Goal: Task Accomplishment & Management: Manage account settings

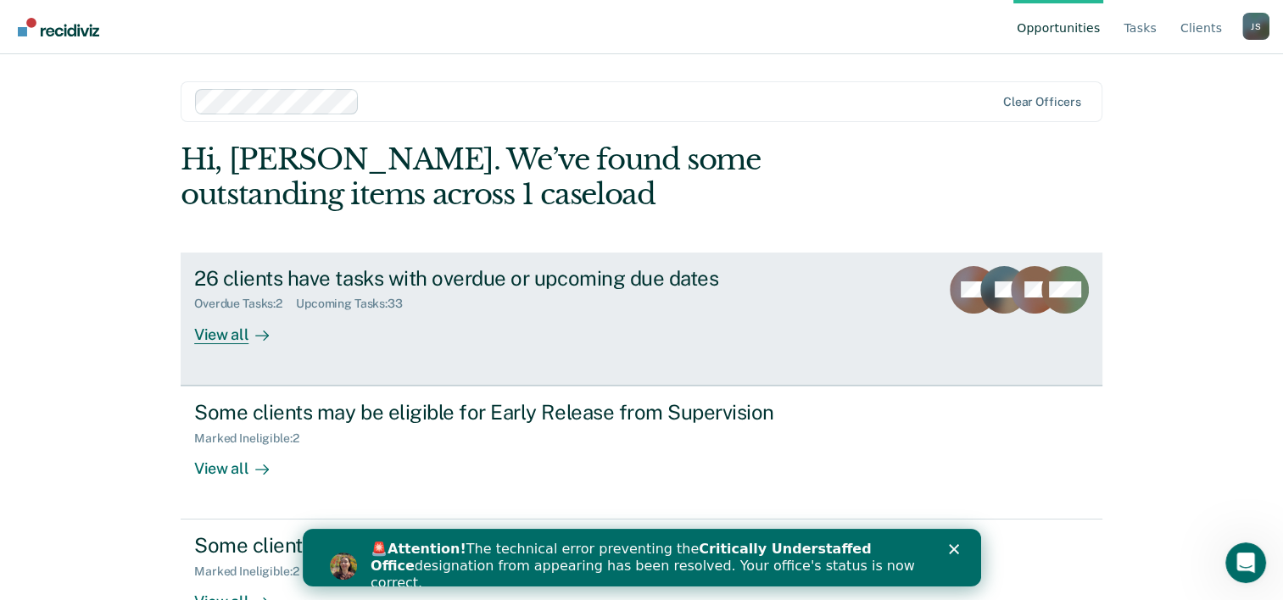
click at [236, 337] on div "View all" at bounding box center [241, 327] width 95 height 33
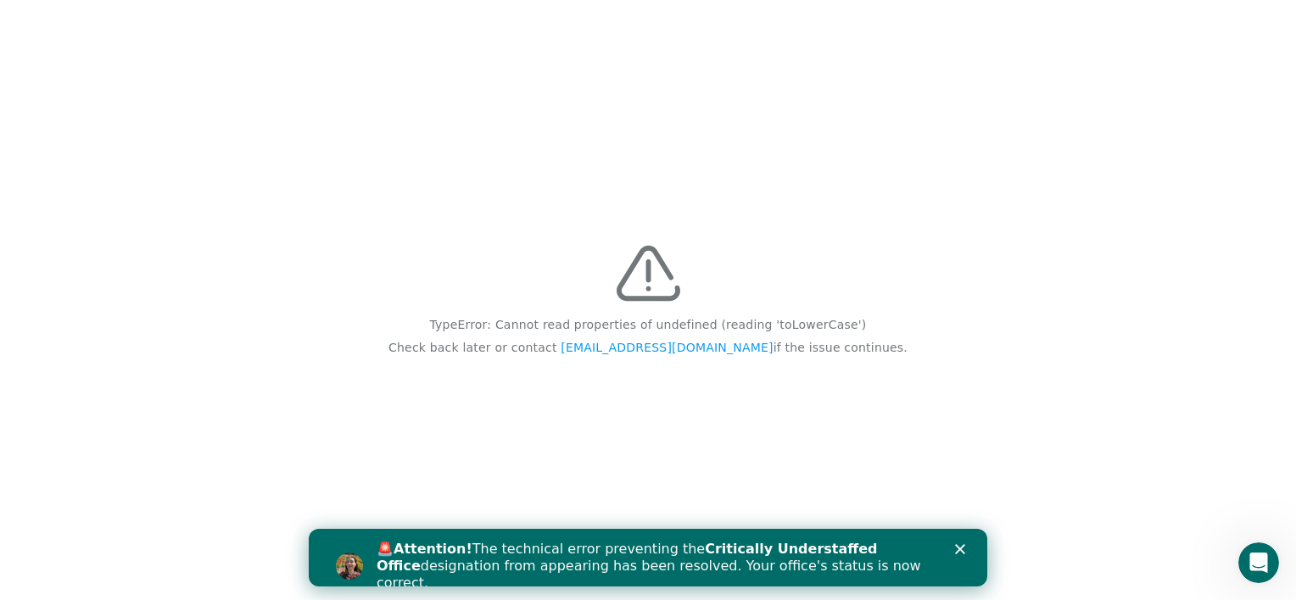
click at [966, 546] on div "Close" at bounding box center [963, 549] width 17 height 10
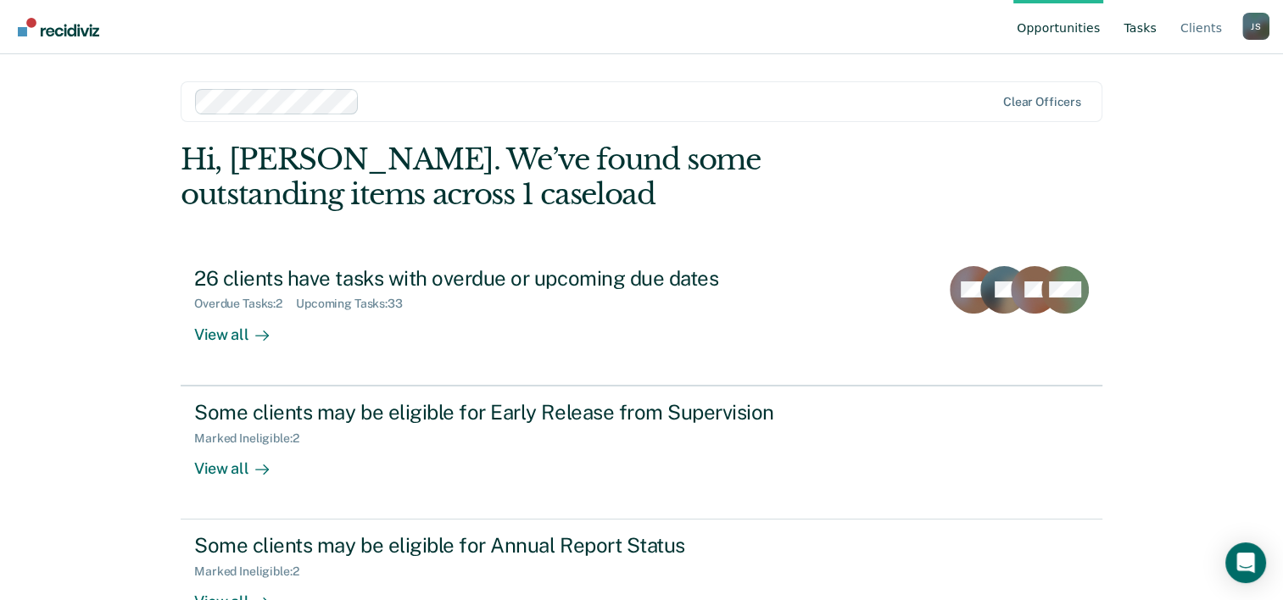
click at [1150, 24] on link "Tasks" at bounding box center [1140, 27] width 40 height 54
